Goal: Find specific page/section: Find specific page/section

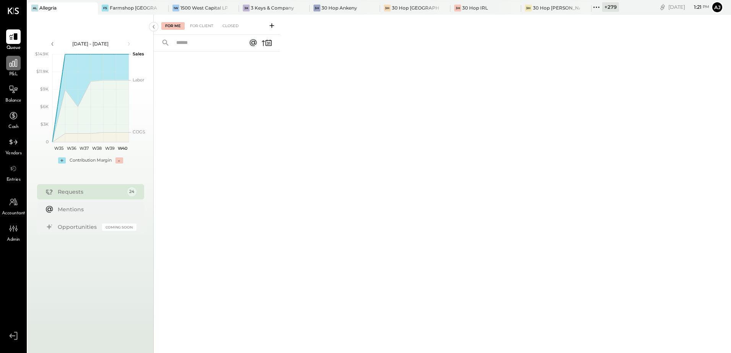
click at [13, 68] on div at bounding box center [13, 63] width 15 height 15
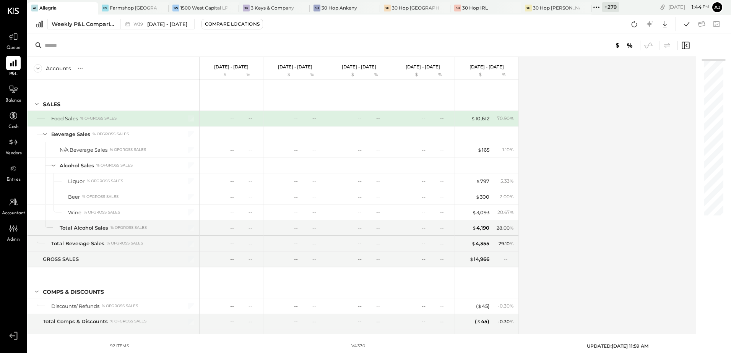
click at [560, 68] on div "Accounts S % GL [DATE] - [DATE] $ % [DATE] - [DATE] $ % [DATE] - [DATE] $ % [DA…" at bounding box center [362, 195] width 669 height 277
click at [533, 32] on div "Weekly P&L Comparison W39 [DATE] - [DATE] Compare Locations Google Sheets Excel" at bounding box center [379, 24] width 703 height 19
click at [612, 84] on div "Accounts S % GL [DATE] - [DATE] $ % [DATE] - [DATE] $ % [DATE] - [DATE] $ % [DA…" at bounding box center [362, 195] width 669 height 277
click at [98, 25] on div "Weekly P&L Comparison" at bounding box center [84, 24] width 64 height 8
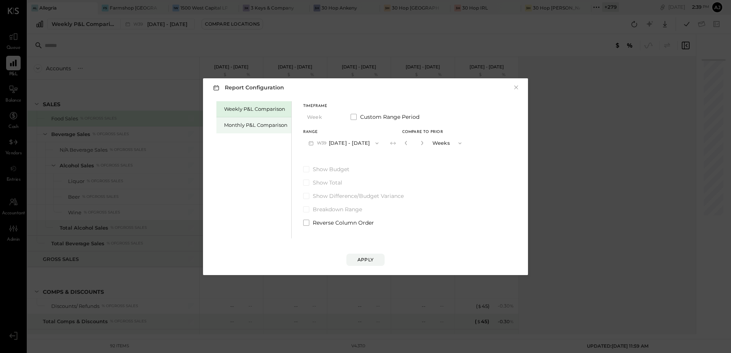
click at [243, 130] on div "Monthly P&L Comparison" at bounding box center [253, 125] width 75 height 16
click at [372, 262] on div "Apply" at bounding box center [365, 259] width 16 height 6
